Goal: Task Accomplishment & Management: Manage account settings

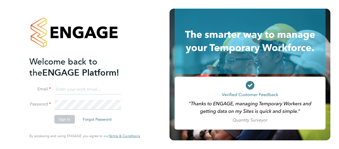
type input "chris.broster@vistry.co.uk"
click at [65, 118] on button "Sign In" at bounding box center [64, 119] width 20 height 9
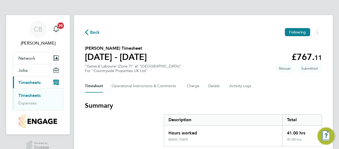
click at [128, 134] on section "Summary Description Total Hours worked 41.00 hrs BASIC PAYE 41.00 hrs" at bounding box center [203, 123] width 237 height 45
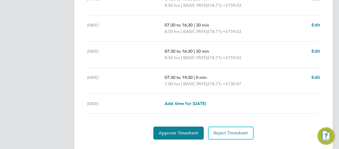
scroll to position [237, 0]
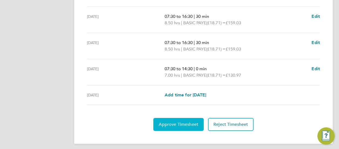
click at [170, 125] on span "Approve Timesheet" at bounding box center [179, 123] width 40 height 5
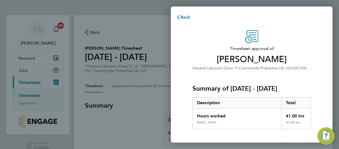
click at [178, 119] on div "Timesheet approval of Carl Hancox General Labourer (Zone 7) · Countryside Prope…" at bounding box center [252, 138] width 162 height 228
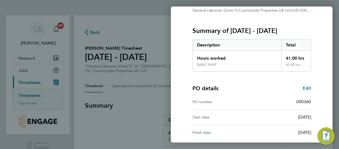
scroll to position [109, 0]
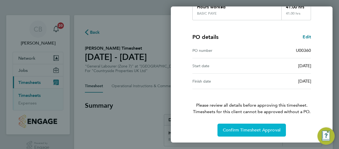
click at [245, 131] on span "Confirm Timesheet Approval" at bounding box center [252, 129] width 58 height 5
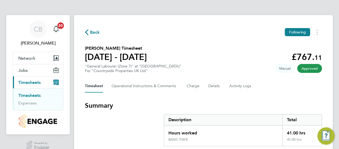
click at [93, 31] on span "Back" at bounding box center [95, 32] width 10 height 6
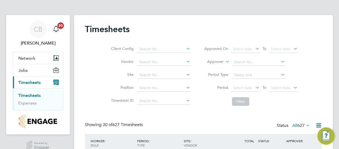
click at [91, 75] on div "Client Config Vendor Site Position Timesheet ID Approved On Select date To Sele…" at bounding box center [203, 74] width 237 height 68
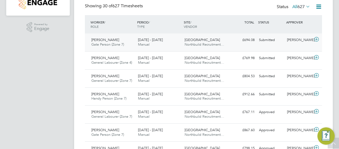
click at [144, 37] on div "25 - 31 Aug 2025 Manual" at bounding box center [159, 42] width 47 height 13
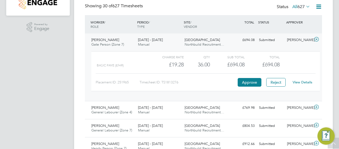
click at [307, 82] on link "View Details" at bounding box center [303, 82] width 20 height 5
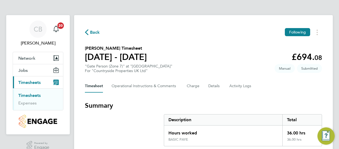
click at [144, 113] on section "Summary Description Total Hours worked 36.00 hrs BASIC PAYE 36.00 hrs" at bounding box center [203, 123] width 237 height 45
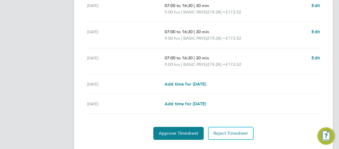
scroll to position [226, 0]
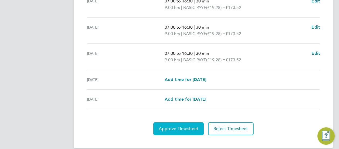
click at [188, 126] on span "Approve Timesheet" at bounding box center [179, 128] width 40 height 5
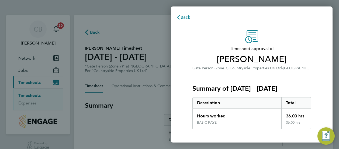
click at [181, 113] on div "Timesheet approval of Kevin Gwilliam Gate Person (Zone 7) · Countryside Propert…" at bounding box center [252, 138] width 162 height 228
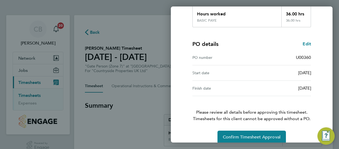
scroll to position [109, 0]
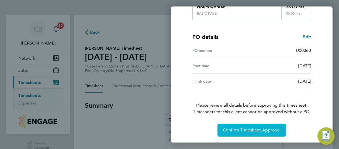
click at [247, 128] on span "Confirm Timesheet Approval" at bounding box center [252, 129] width 58 height 5
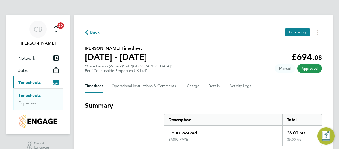
click at [95, 32] on span "Back" at bounding box center [95, 32] width 10 height 6
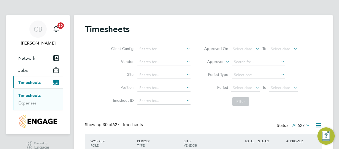
click at [96, 79] on div "Client Config Vendor Site Position Timesheet ID Approved On Select date To Sele…" at bounding box center [203, 74] width 237 height 68
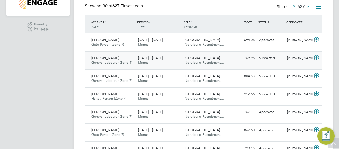
click at [110, 58] on span "[PERSON_NAME]" at bounding box center [105, 57] width 28 height 5
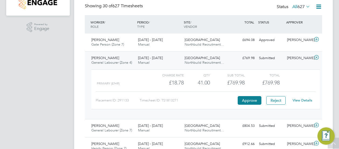
click at [302, 101] on link "View Details" at bounding box center [303, 100] width 20 height 5
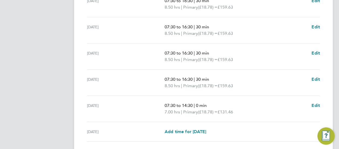
scroll to position [239, 0]
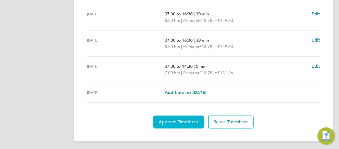
click at [183, 122] on span "Approve Timesheet" at bounding box center [179, 121] width 40 height 5
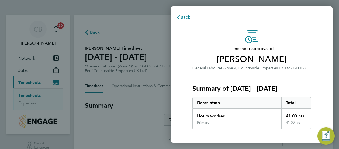
click at [180, 114] on div "Timesheet approval of [PERSON_NAME] General Labourer (Zone 4) · Countryside Pro…" at bounding box center [252, 138] width 162 height 228
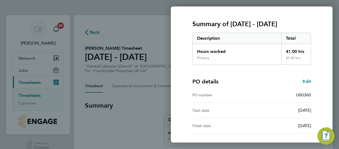
scroll to position [109, 0]
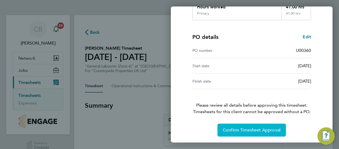
click at [246, 128] on span "Confirm Timesheet Approval" at bounding box center [252, 129] width 58 height 5
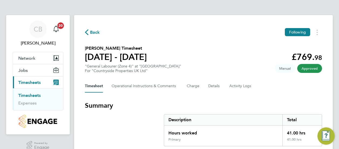
click at [97, 33] on span "Back" at bounding box center [95, 32] width 10 height 6
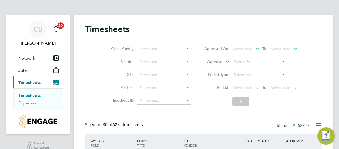
click at [94, 57] on div "Client Config Vendor Site Position Timesheet ID Approved On Select date To Sele…" at bounding box center [203, 74] width 237 height 68
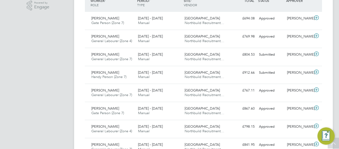
click at [94, 57] on span "General Labourer (Zone 7)" at bounding box center [111, 59] width 41 height 5
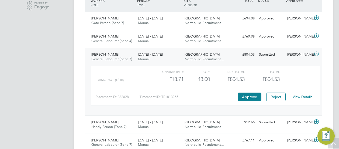
click at [303, 95] on link "View Details" at bounding box center [303, 96] width 20 height 5
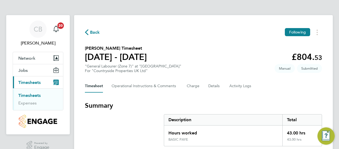
click at [135, 119] on section "Summary Description Total Hours worked 43.00 hrs BASIC PAYE 43.00 hrs" at bounding box center [203, 123] width 237 height 45
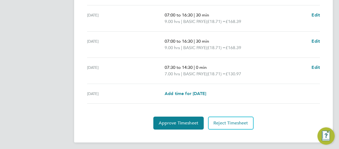
scroll to position [239, 0]
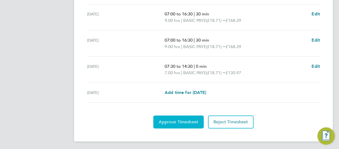
click at [163, 119] on span "Approve Timesheet" at bounding box center [179, 121] width 40 height 5
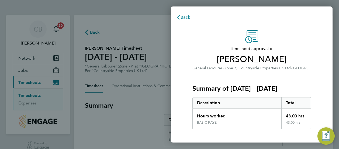
click at [185, 110] on div "Timesheet approval of [PERSON_NAME] General Labourer (Zone 7) · Countryside Pro…" at bounding box center [252, 138] width 162 height 228
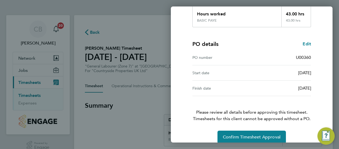
scroll to position [109, 0]
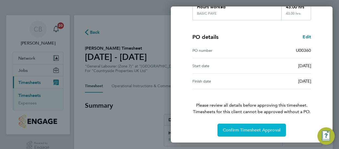
click at [245, 131] on span "Confirm Timesheet Approval" at bounding box center [252, 129] width 58 height 5
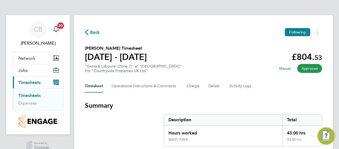
click at [94, 32] on span "Back" at bounding box center [95, 32] width 10 height 6
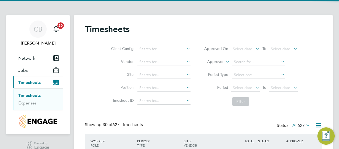
click at [96, 72] on div "Client Config Vendor Site Position Timesheet ID Approved On Select date To Sele…" at bounding box center [203, 74] width 237 height 68
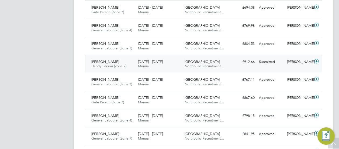
click at [102, 67] on span "Handy Person (Zone 7)" at bounding box center [108, 66] width 35 height 5
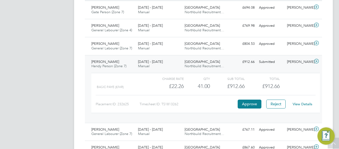
click at [301, 104] on link "View Details" at bounding box center [303, 104] width 20 height 5
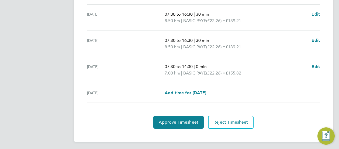
scroll to position [239, 0]
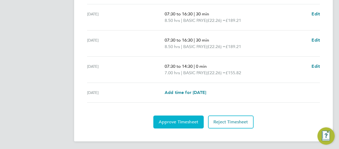
click at [186, 119] on span "Approve Timesheet" at bounding box center [179, 121] width 40 height 5
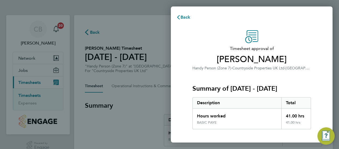
click at [186, 118] on div "Timesheet approval of [PERSON_NAME] Handy Person (Zone 7) · Countryside Propert…" at bounding box center [252, 138] width 162 height 228
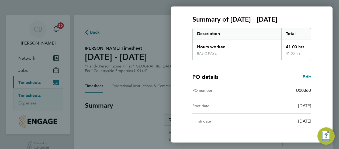
scroll to position [109, 0]
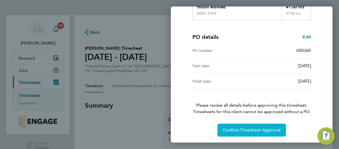
click at [238, 127] on span "Confirm Timesheet Approval" at bounding box center [252, 129] width 58 height 5
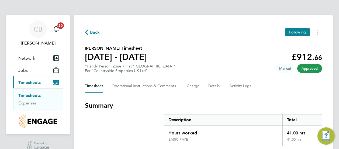
click at [128, 126] on section "Summary Description Total Hours worked 41.00 hrs BASIC PAYE 41.00 hrs" at bounding box center [203, 123] width 237 height 45
click at [96, 31] on span "Back" at bounding box center [95, 32] width 10 height 6
